Goal: Transaction & Acquisition: Download file/media

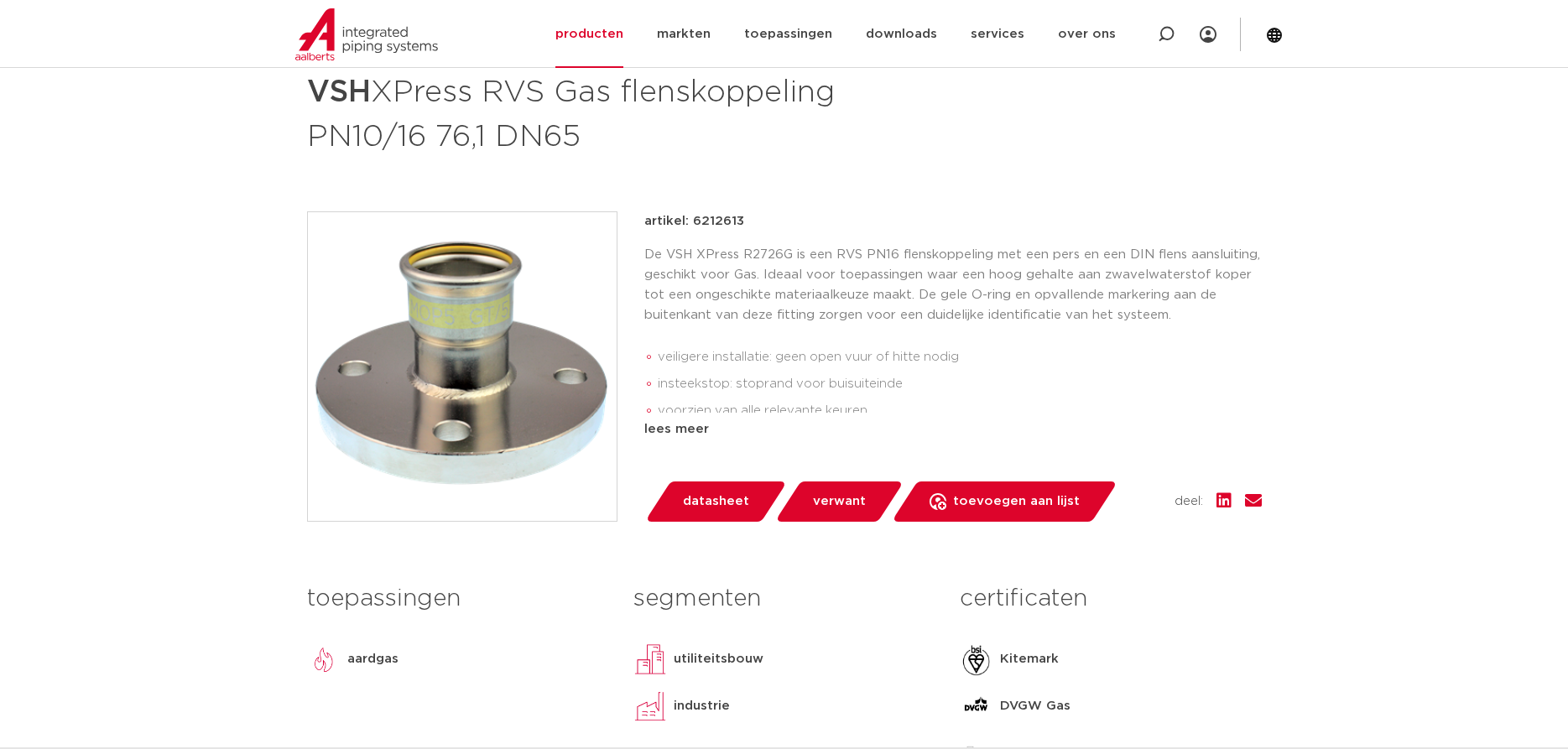
scroll to position [342, 0]
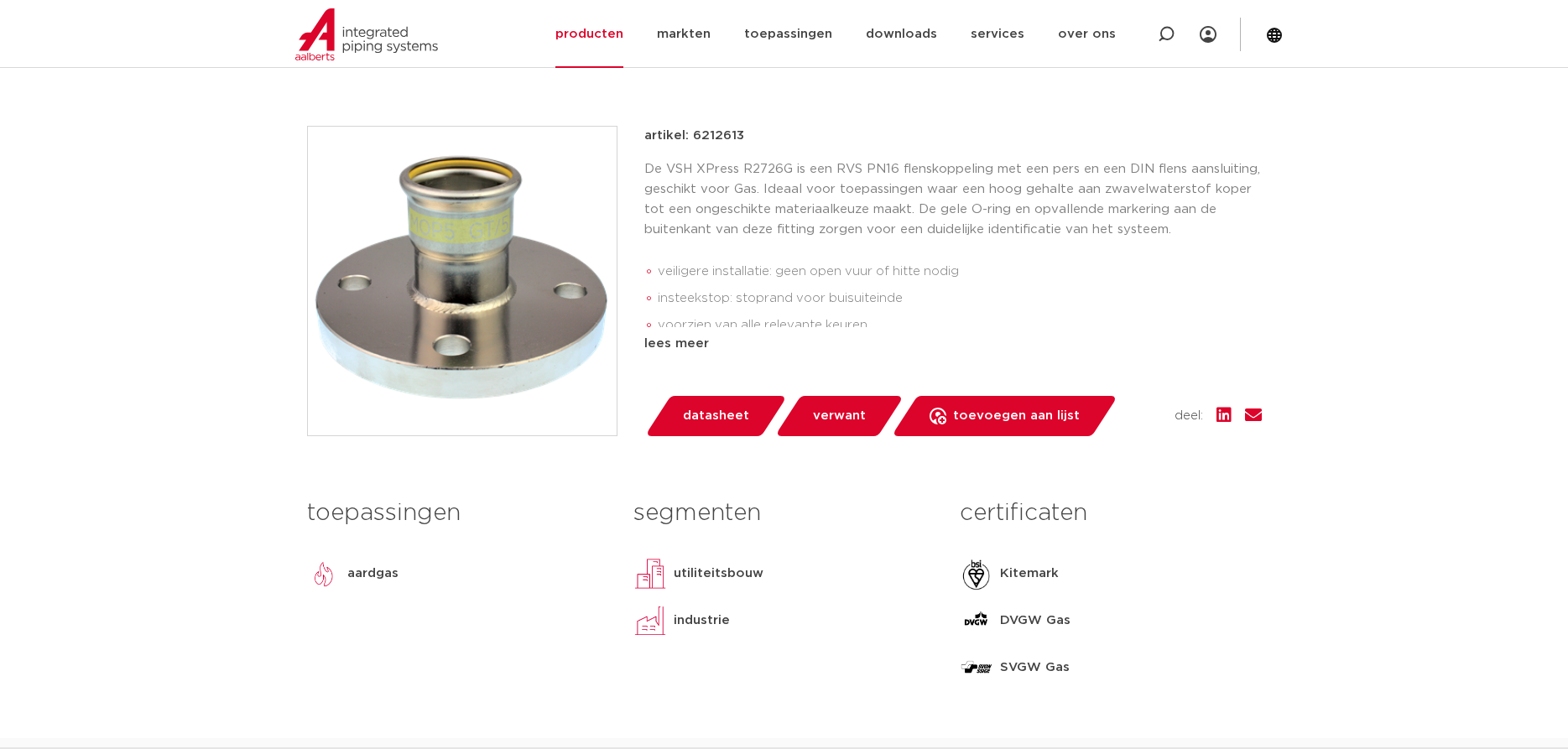
click at [722, 417] on span "datasheet" at bounding box center [716, 416] width 66 height 27
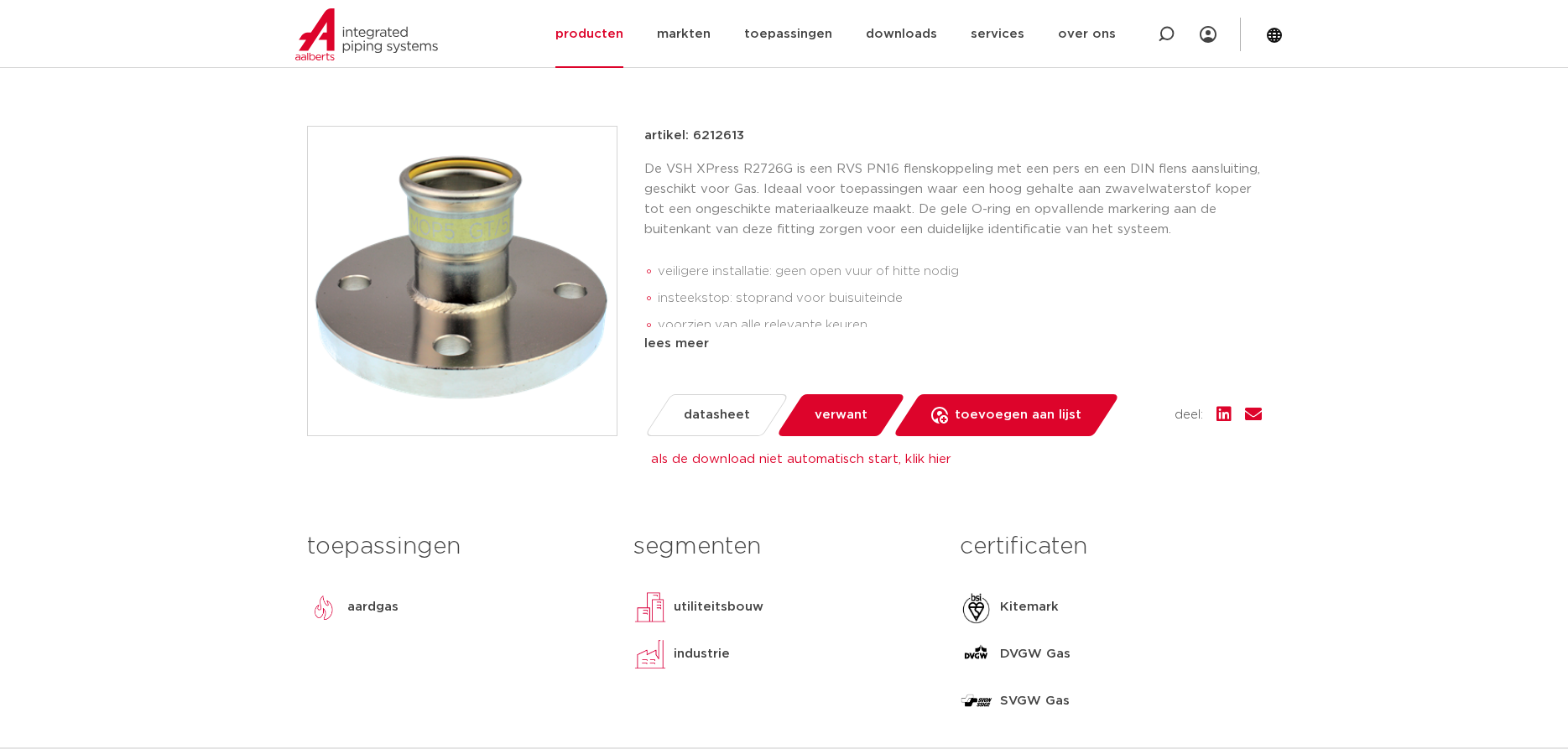
click at [677, 348] on div "lees meer" at bounding box center [953, 343] width 617 height 20
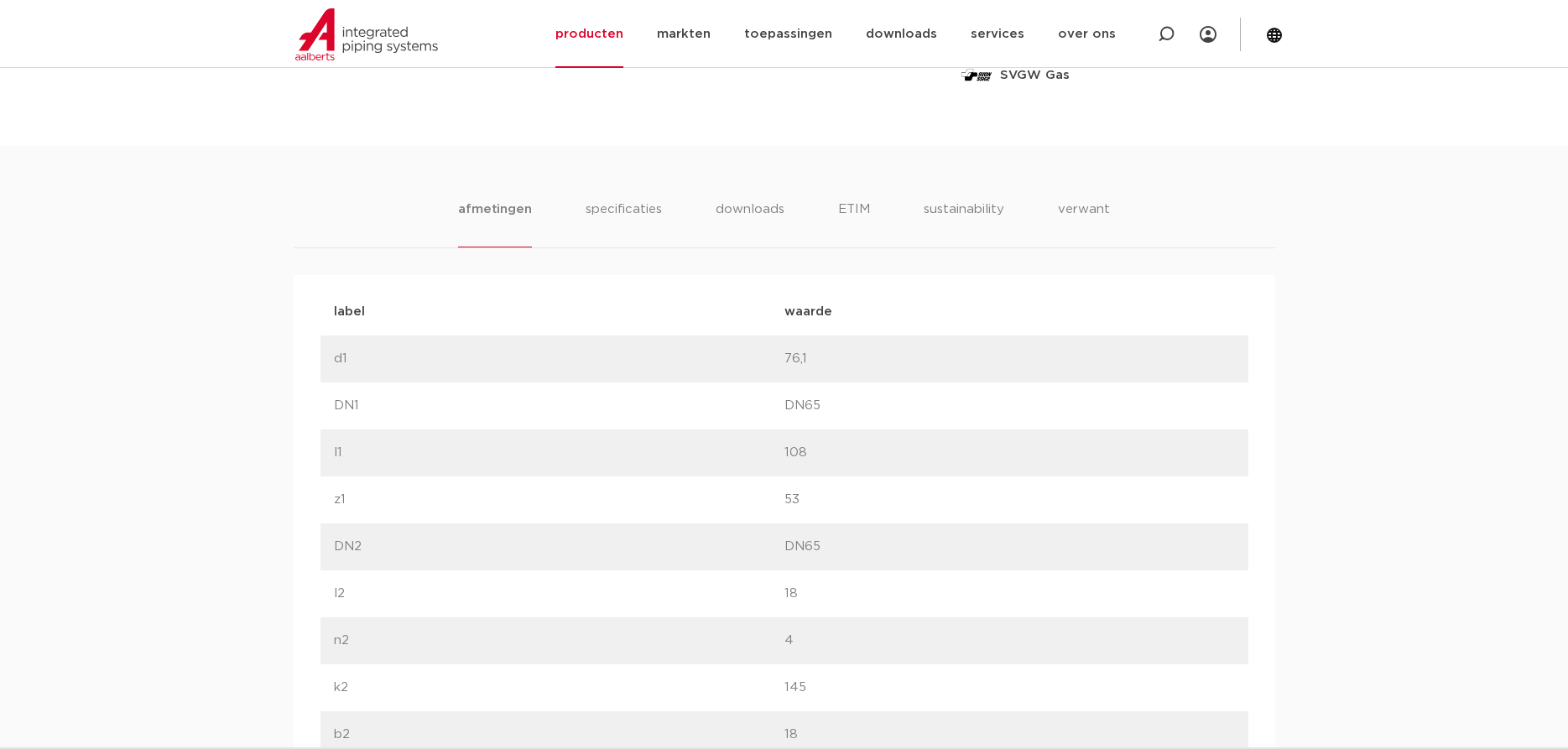
scroll to position [1113, 0]
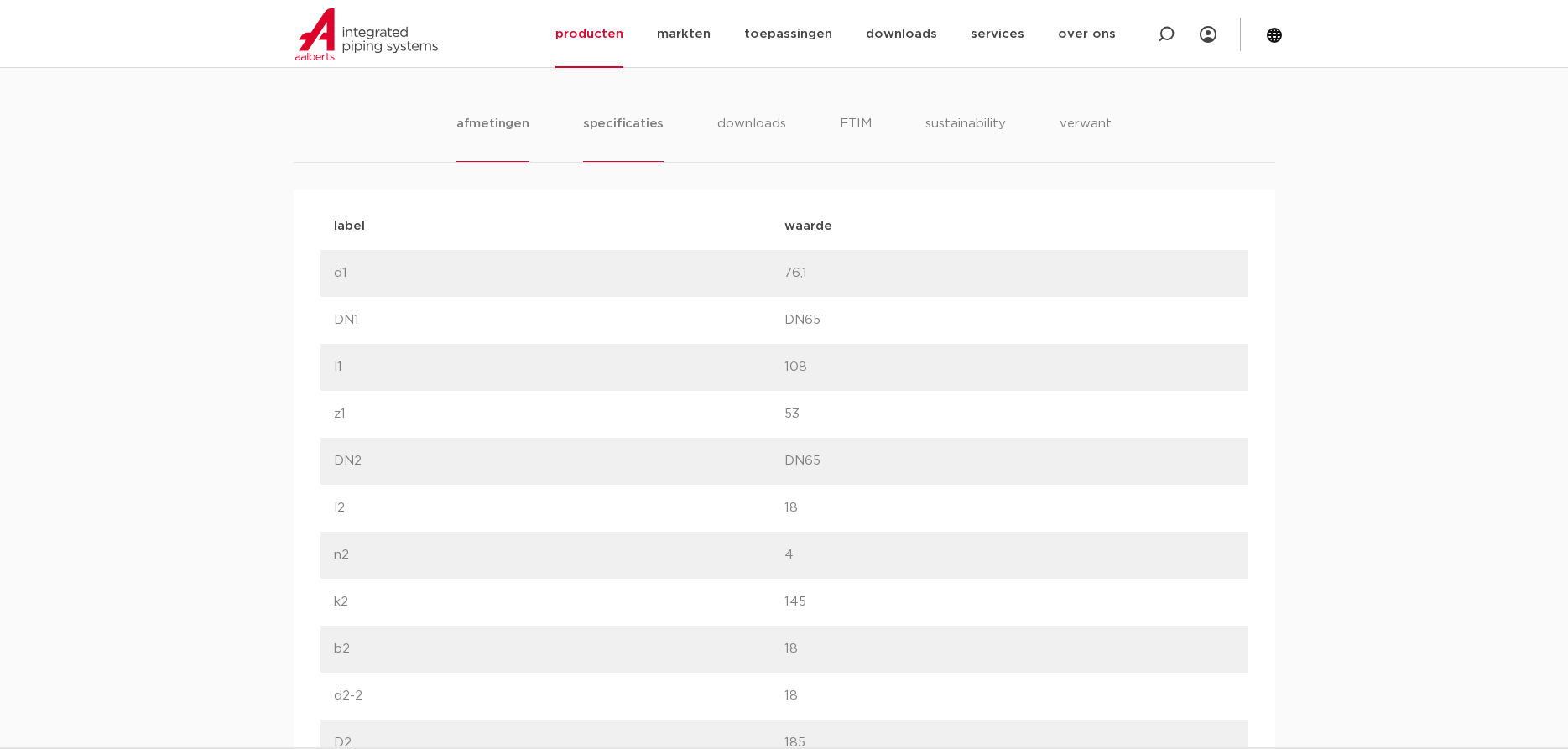
click at [639, 126] on li "specificaties" at bounding box center [623, 138] width 81 height 48
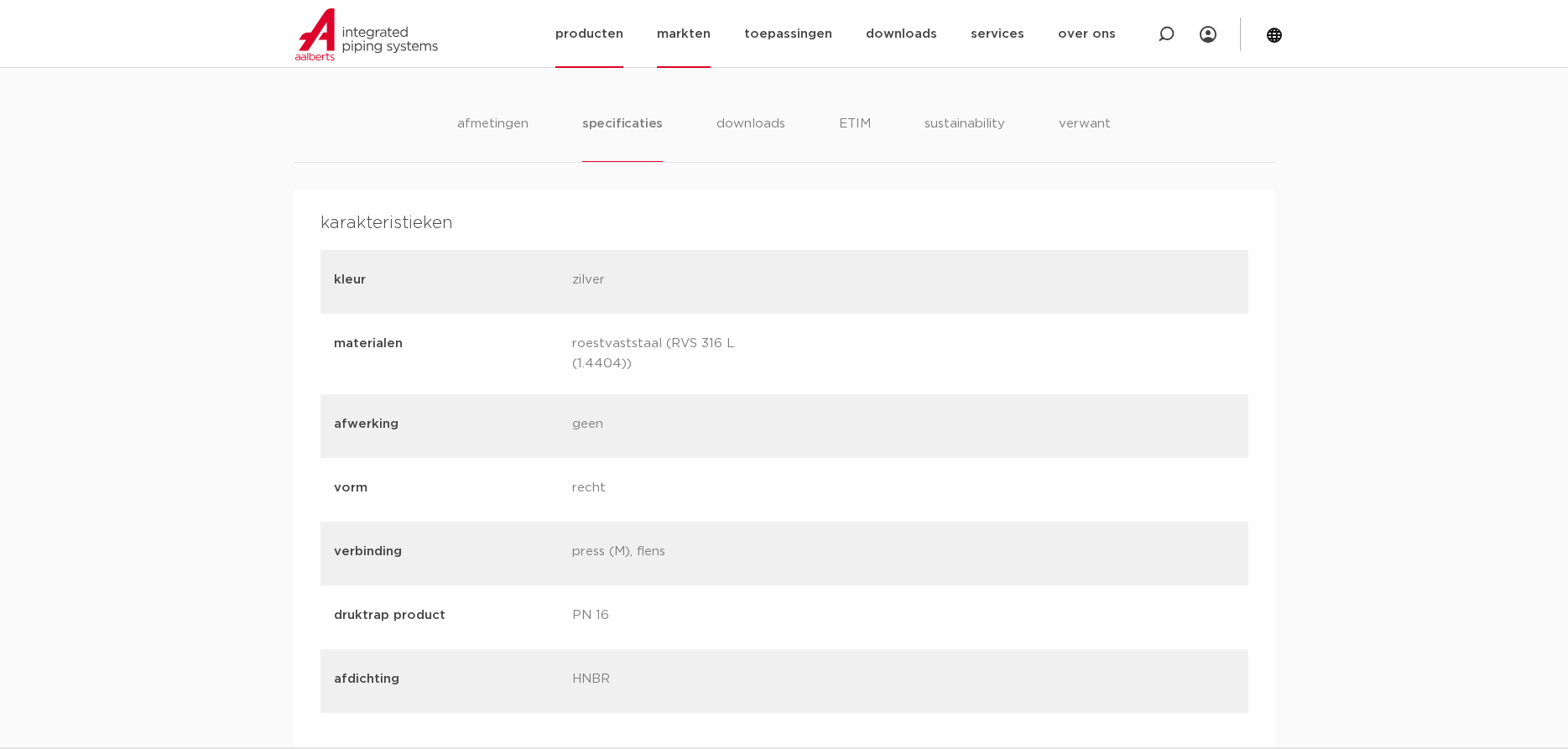
click at [704, 36] on link "markten" at bounding box center [684, 34] width 54 height 68
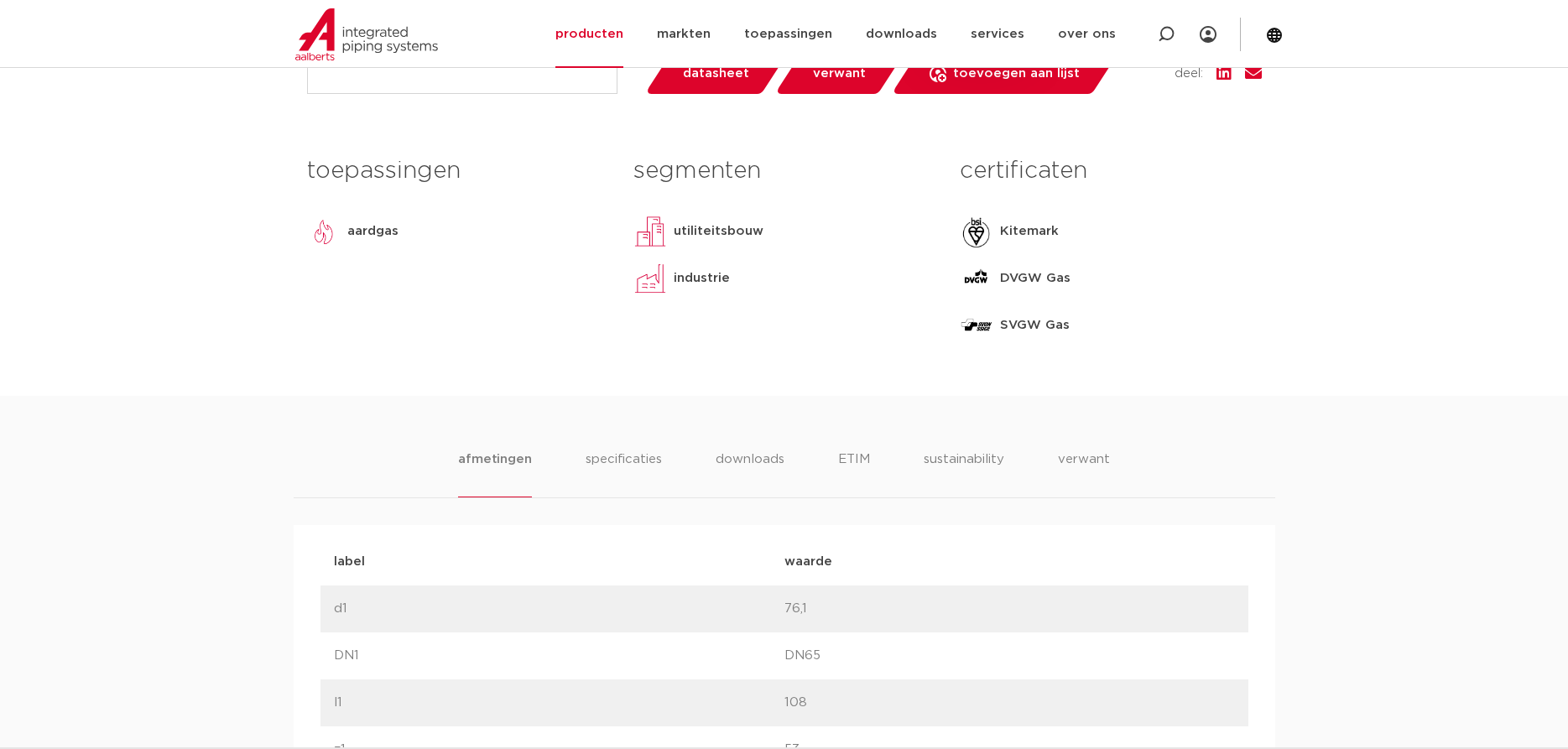
scroll to position [770, 0]
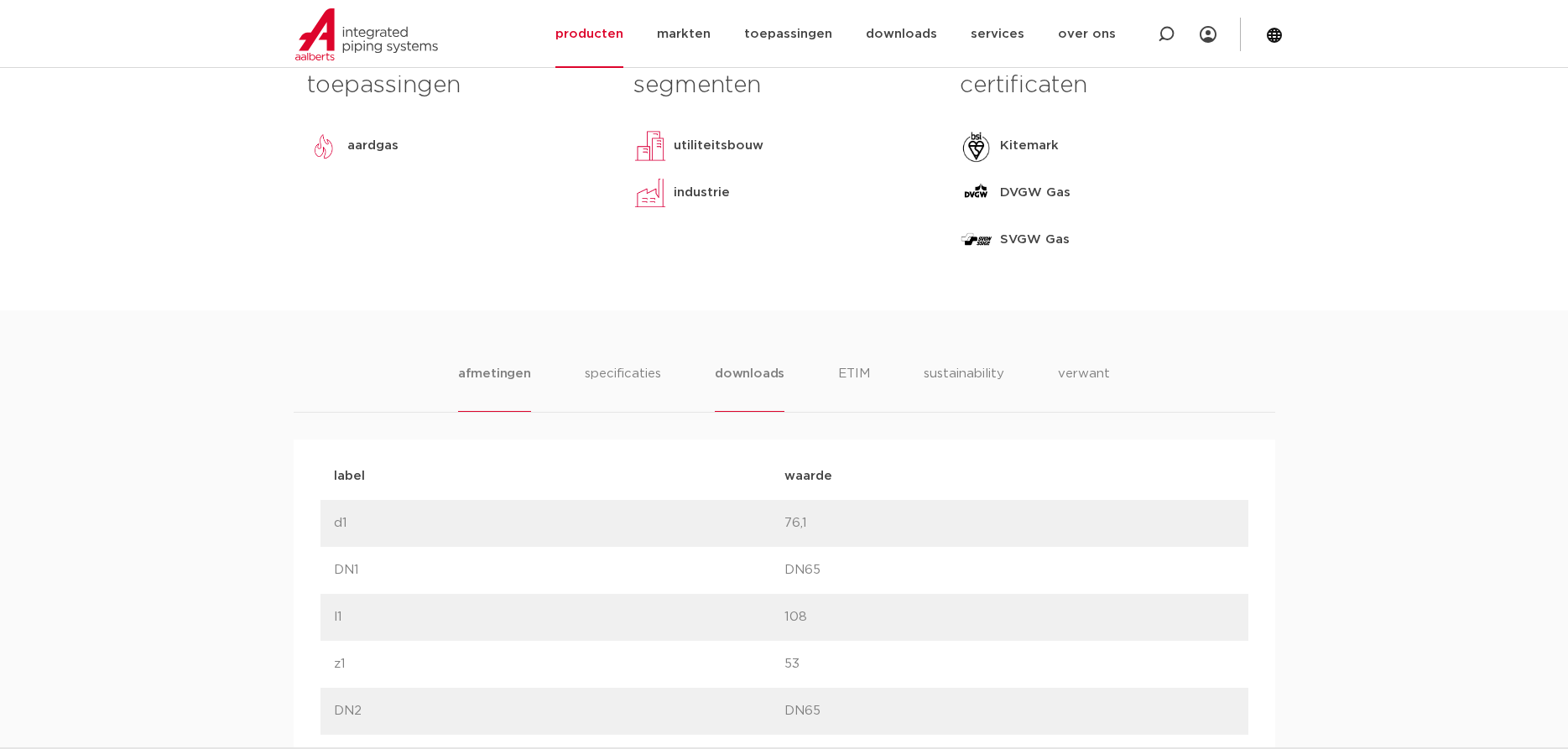
click at [770, 375] on li "downloads" at bounding box center [749, 387] width 69 height 48
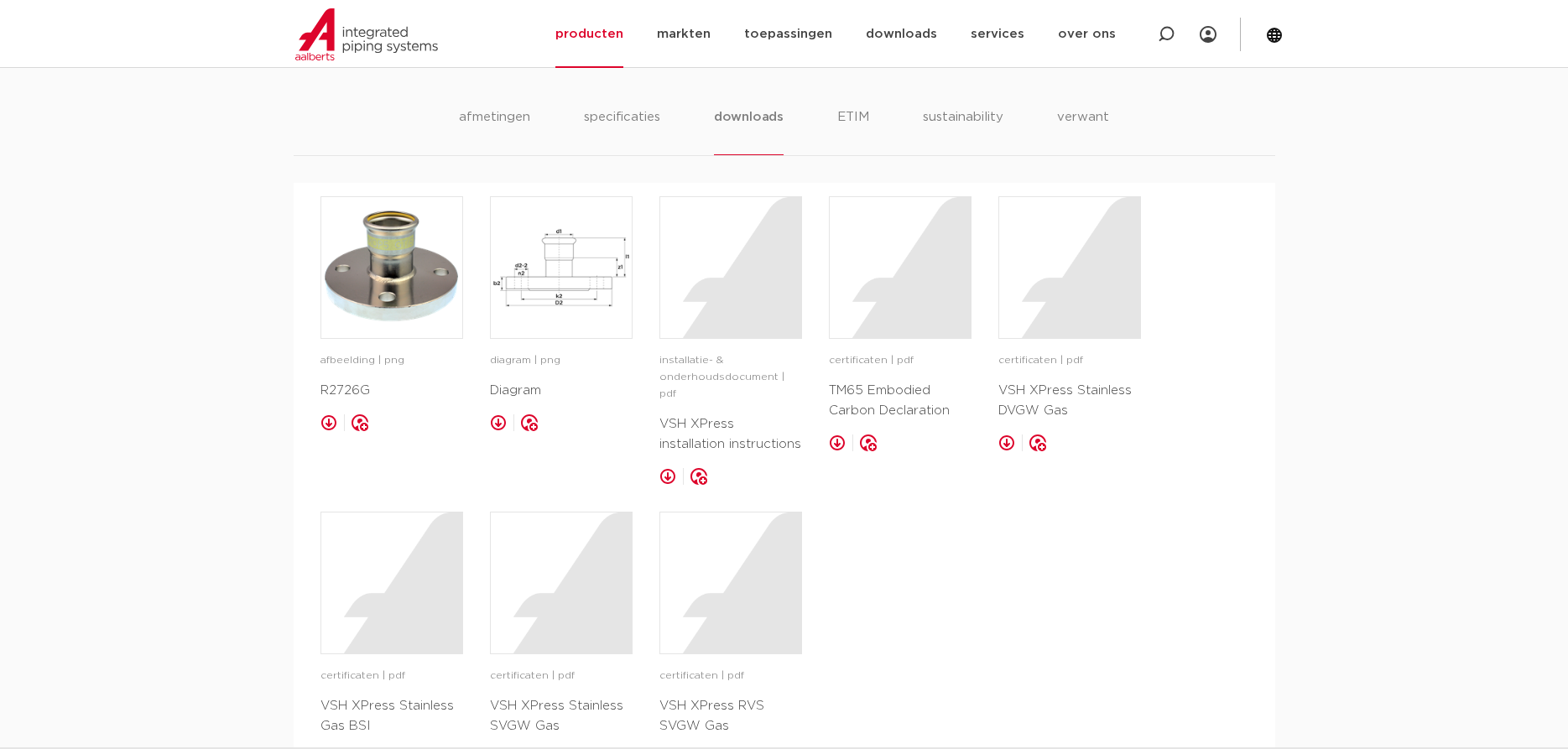
scroll to position [1113, 0]
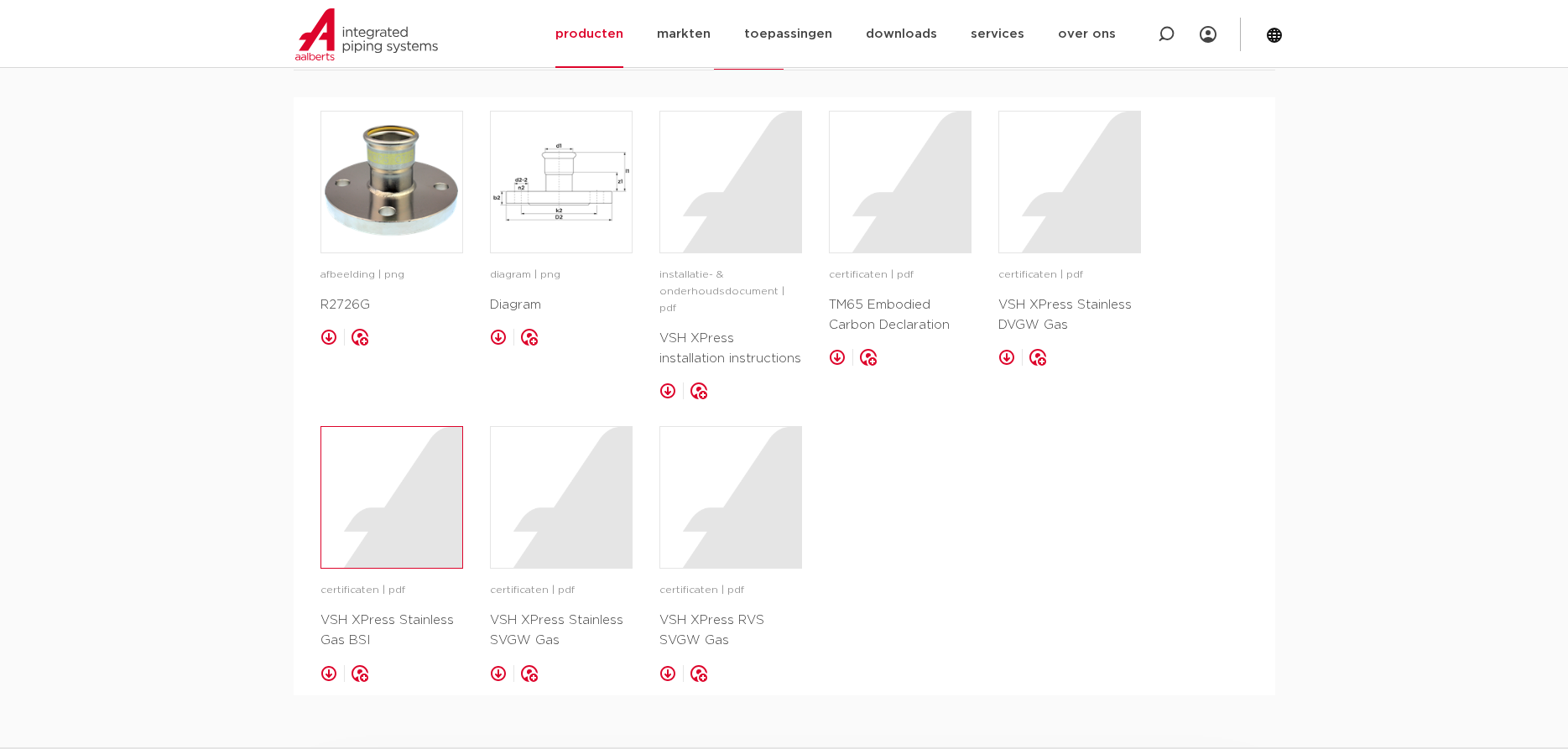
click at [415, 493] on div at bounding box center [391, 497] width 141 height 141
